Goal: Information Seeking & Learning: Learn about a topic

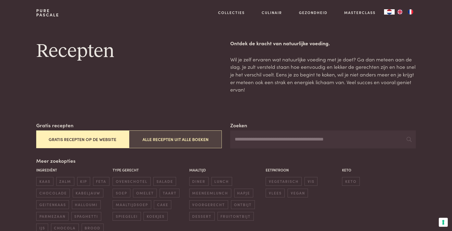
click at [187, 132] on button "Alle recepten uit alle boeken" at bounding box center [175, 139] width 93 height 18
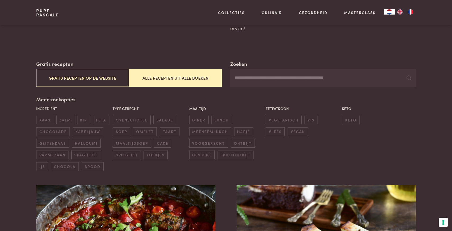
scroll to position [61, 0]
click at [270, 78] on input "Zoeken" at bounding box center [322, 78] width 185 height 18
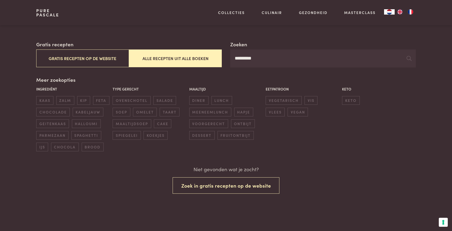
scroll to position [72, 0]
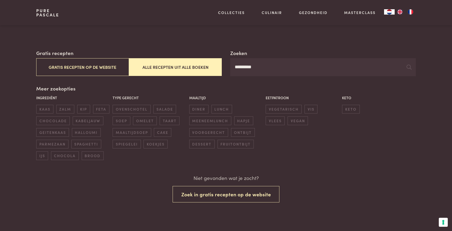
click at [242, 69] on input "*********" at bounding box center [322, 67] width 185 height 18
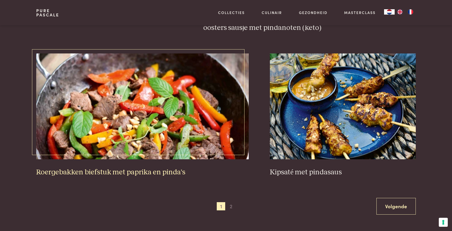
scroll to position [945, 0]
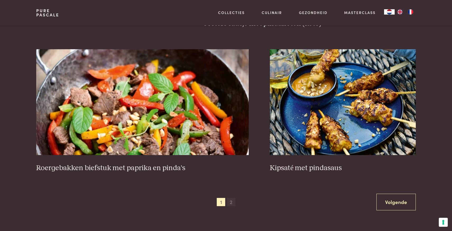
click at [227, 198] on span "2" at bounding box center [231, 202] width 8 height 8
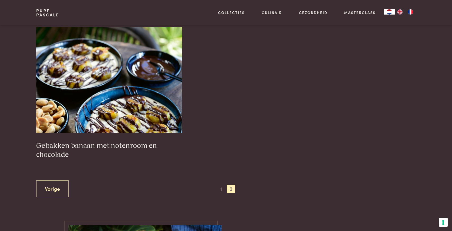
scroll to position [397, 0]
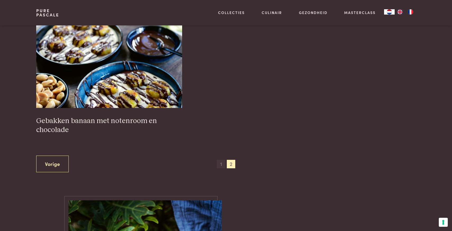
click at [221, 160] on span "1" at bounding box center [221, 164] width 8 height 8
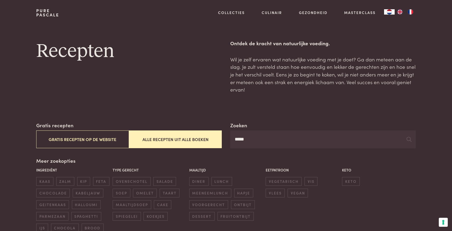
click at [241, 139] on input "*****" at bounding box center [322, 139] width 185 height 18
type input "***"
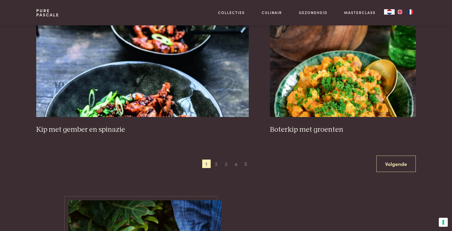
scroll to position [988, 0]
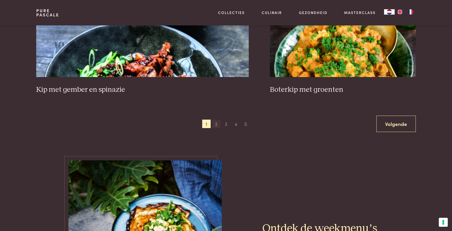
click at [217, 120] on span "2" at bounding box center [216, 123] width 8 height 8
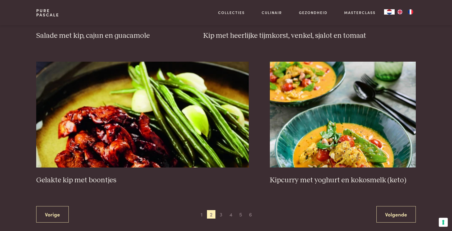
scroll to position [906, 0]
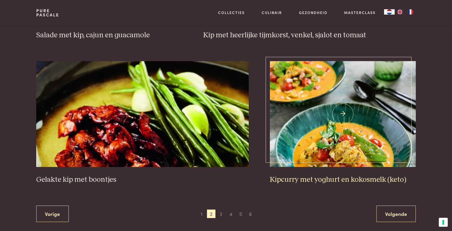
click at [331, 129] on img at bounding box center [343, 114] width 146 height 106
click at [219, 209] on span "3" at bounding box center [221, 213] width 8 height 8
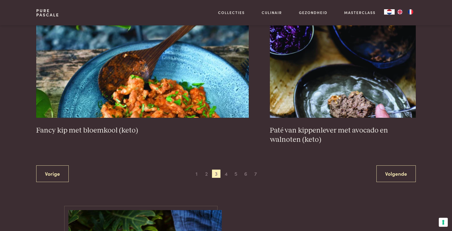
scroll to position [974, 0]
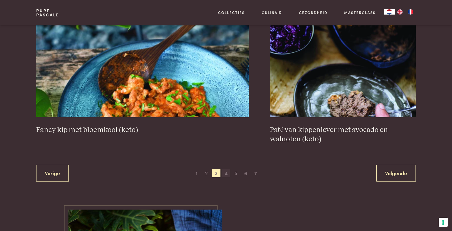
click at [225, 169] on span "4" at bounding box center [226, 173] width 8 height 8
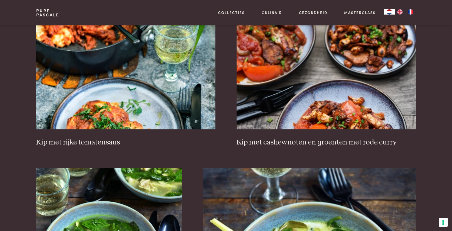
scroll to position [223, 0]
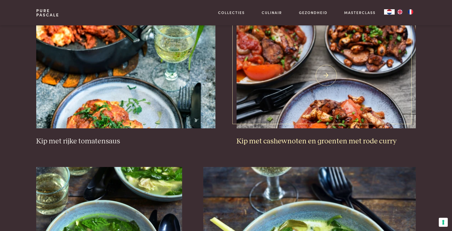
click at [325, 139] on h3 "Kip met cashewnoten en groenten met rode curry" at bounding box center [325, 141] width 179 height 9
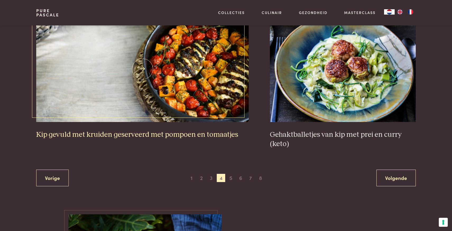
scroll to position [972, 0]
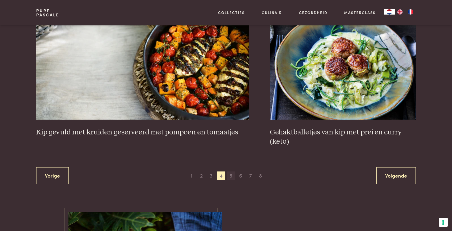
click at [231, 171] on span "5" at bounding box center [231, 175] width 8 height 8
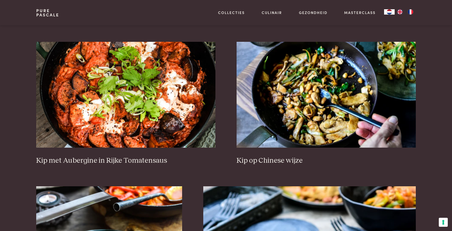
scroll to position [648, 0]
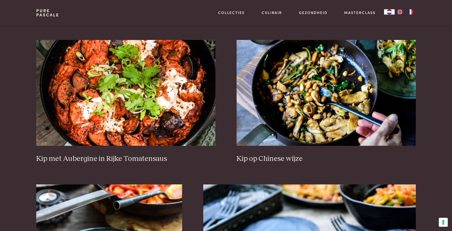
click at [232, 168] on div "Kip met gekaramelliseerde ui en gember (keto) Kip met champignons en roomsaus (…" at bounding box center [225, 48] width 379 height 900
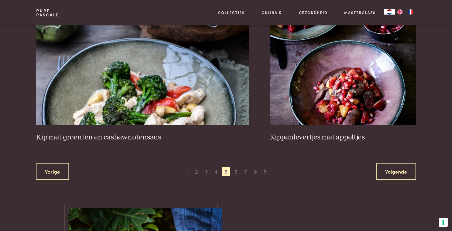
scroll to position [967, 0]
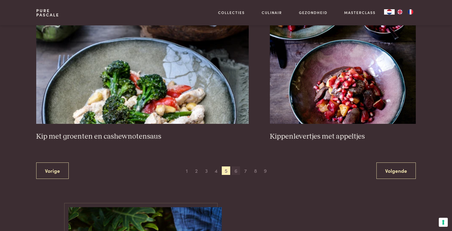
click at [235, 166] on span "6" at bounding box center [235, 170] width 8 height 8
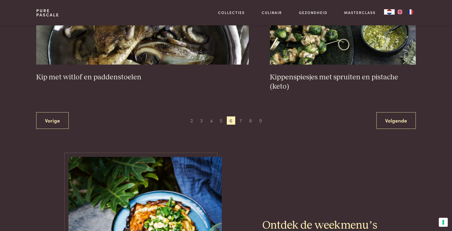
scroll to position [1027, 0]
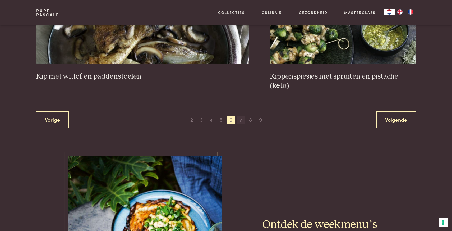
click at [239, 115] on span "7" at bounding box center [240, 119] width 8 height 8
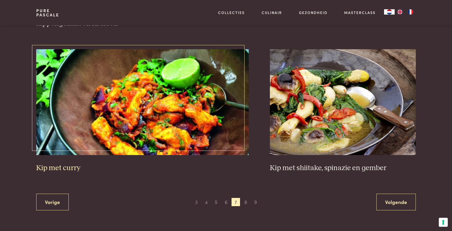
scroll to position [947, 0]
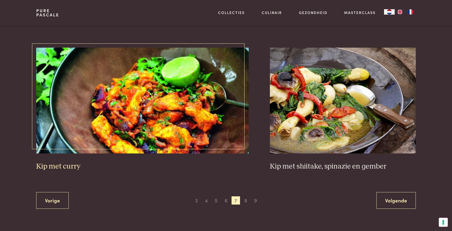
click at [139, 98] on img at bounding box center [142, 101] width 213 height 106
click at [243, 196] on span "8" at bounding box center [245, 200] width 8 height 8
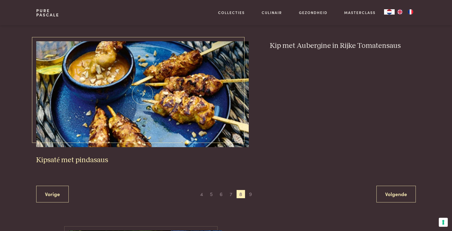
scroll to position [936, 0]
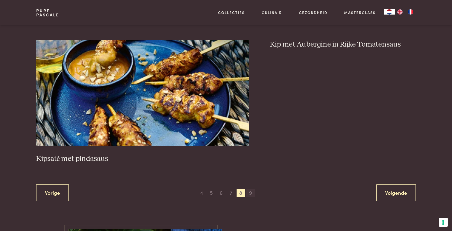
click at [248, 188] on span "9" at bounding box center [250, 192] width 8 height 8
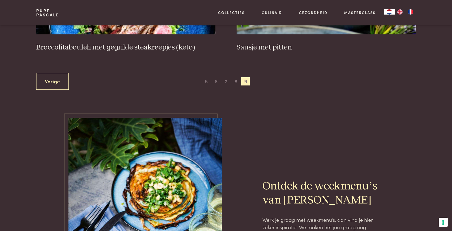
scroll to position [319, 0]
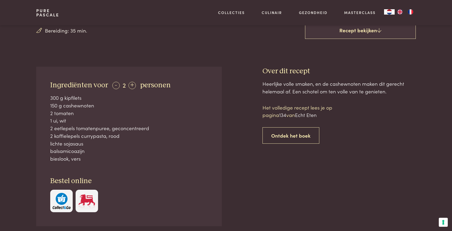
scroll to position [172, 0]
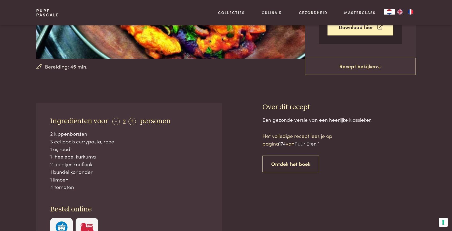
scroll to position [149, 0]
